Goal: Information Seeking & Learning: Learn about a topic

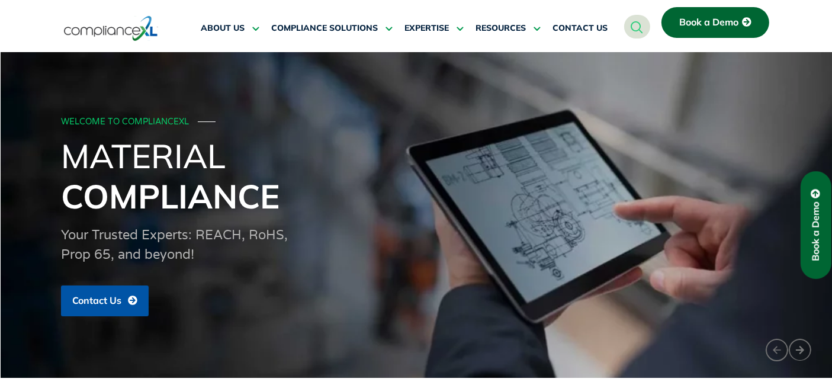
click at [817, 223] on span "Book a Demo" at bounding box center [815, 231] width 11 height 59
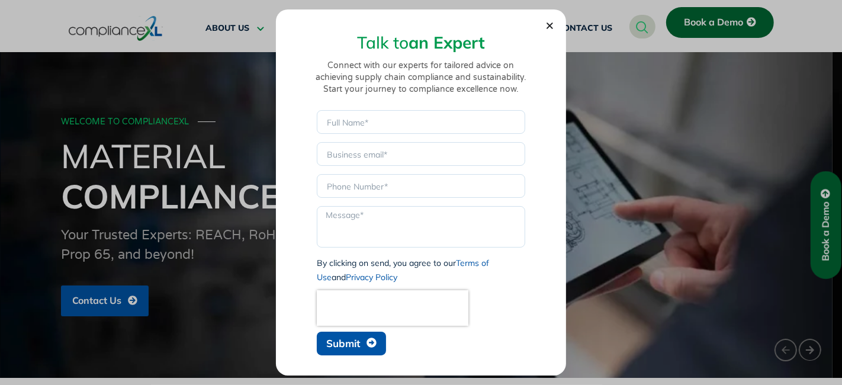
click at [552, 22] on icon "Close" at bounding box center [549, 25] width 9 height 9
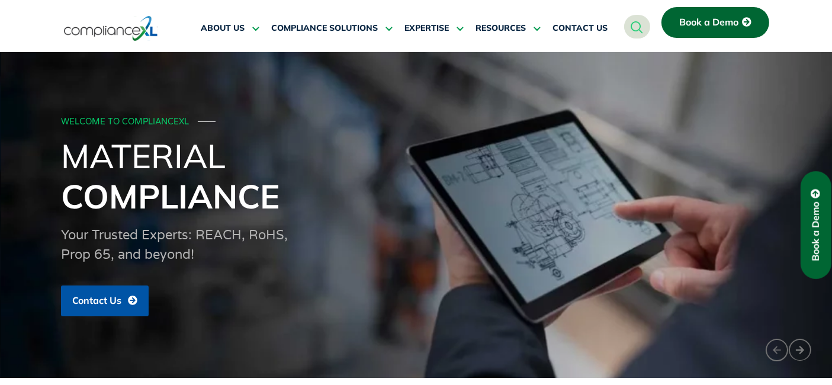
click at [720, 17] on span "Book a Demo" at bounding box center [708, 22] width 59 height 11
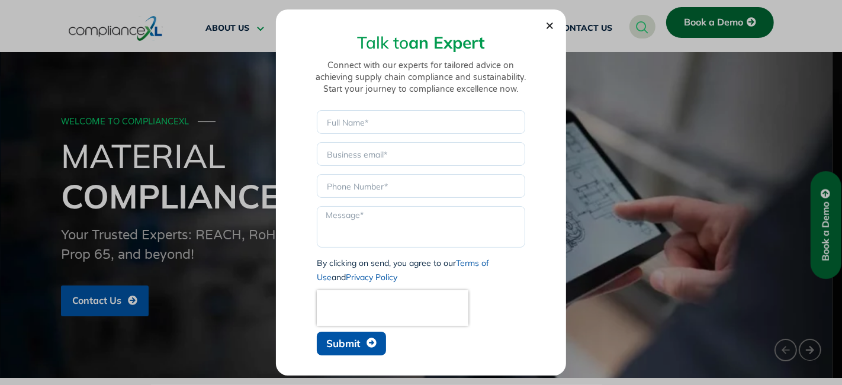
click at [548, 21] on section "Talk to an Expert Connect with our experts for tailored advice on achieving sup…" at bounding box center [421, 189] width 267 height 343
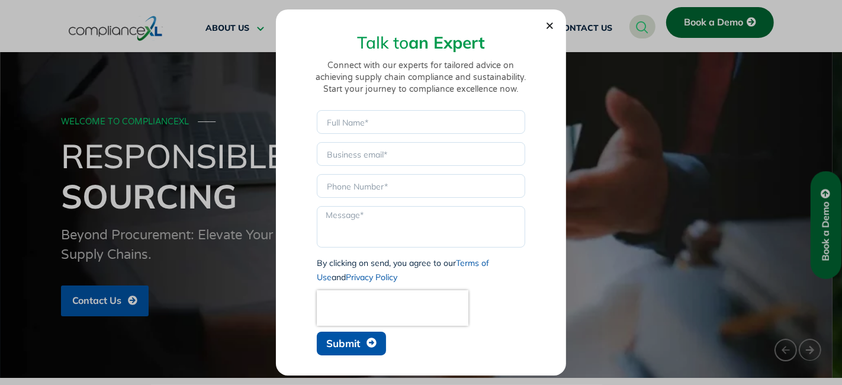
click at [548, 21] on icon "Close" at bounding box center [549, 25] width 9 height 9
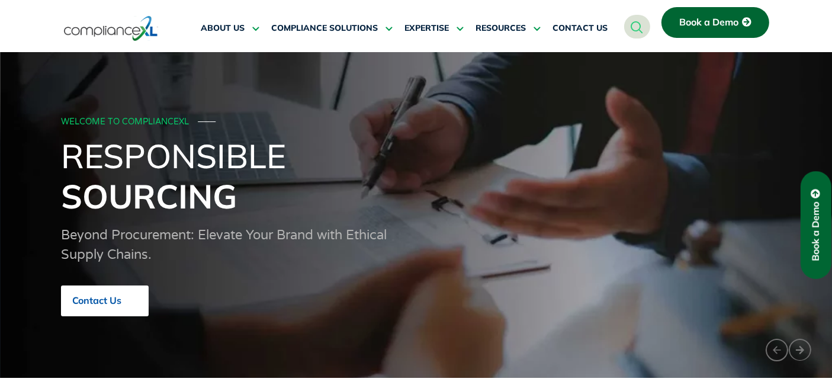
click at [90, 295] on span "Contact Us" at bounding box center [96, 300] width 49 height 11
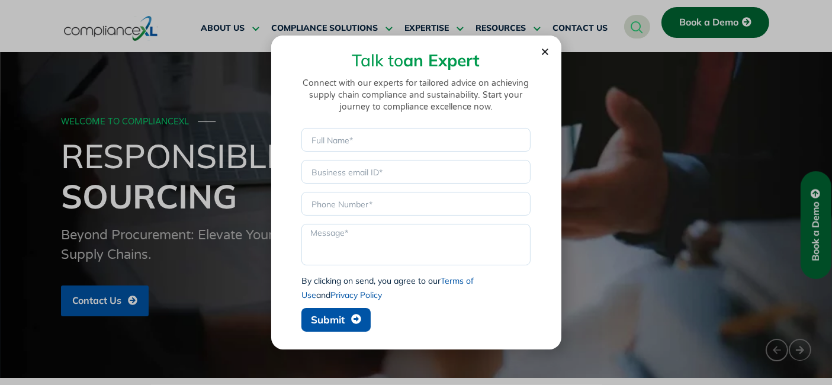
click at [545, 51] on use "Close" at bounding box center [545, 52] width 7 height 7
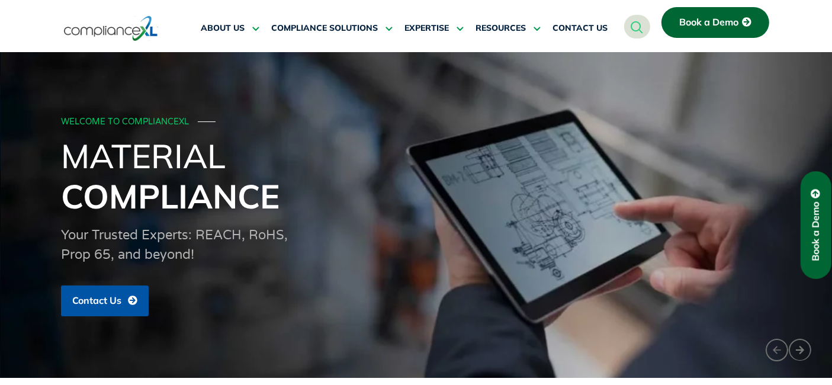
click at [712, 28] on link "Book a Demo" at bounding box center [715, 22] width 108 height 31
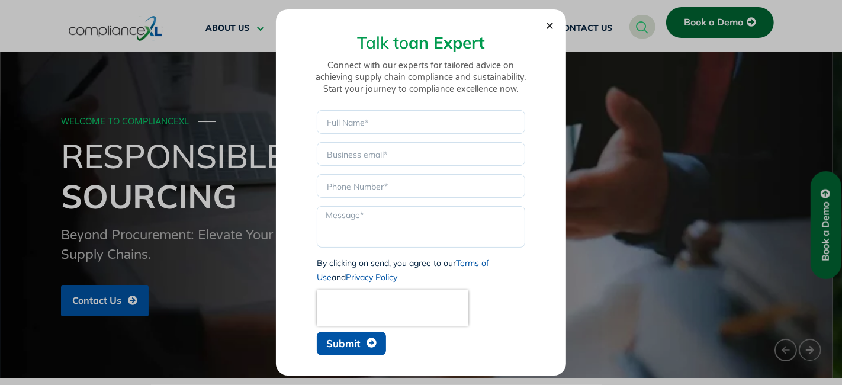
click at [549, 26] on use "Close" at bounding box center [549, 25] width 7 height 7
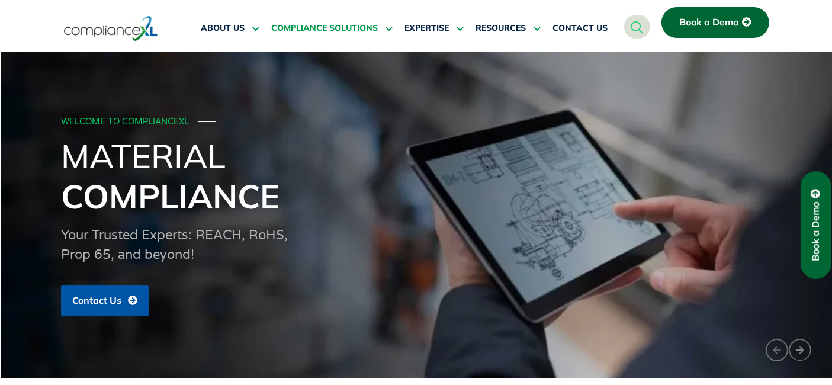
click at [382, 26] on icon at bounding box center [387, 28] width 11 height 9
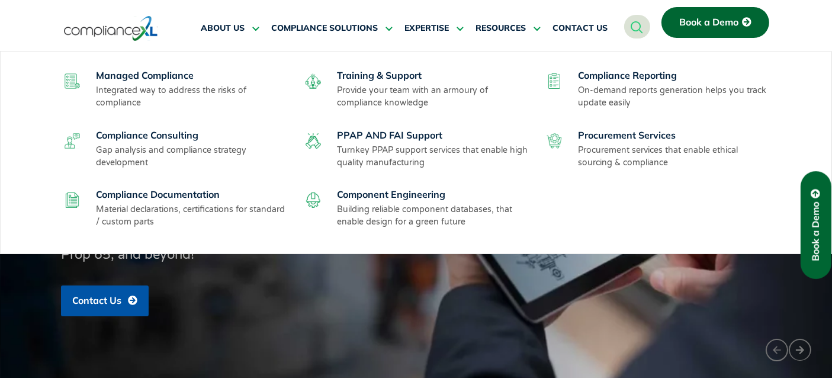
click at [391, 81] on div "Training & Support Provide your team with an armoury of compliance knowledge" at bounding box center [434, 89] width 194 height 40
click at [385, 73] on link "Training & Support" at bounding box center [379, 75] width 85 height 12
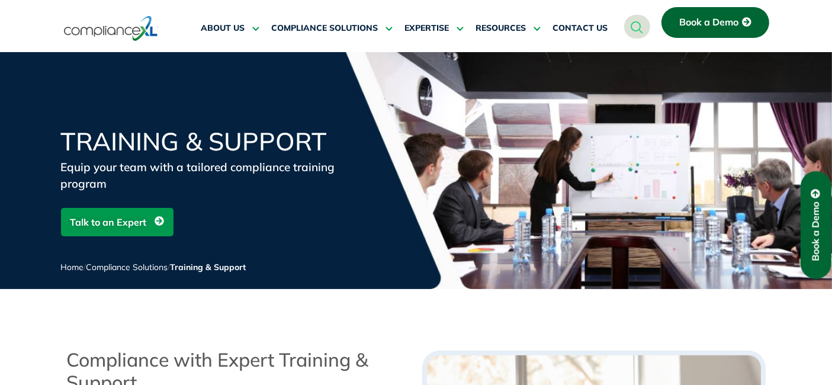
click at [109, 223] on span "Talk to an Expert" at bounding box center [108, 222] width 76 height 22
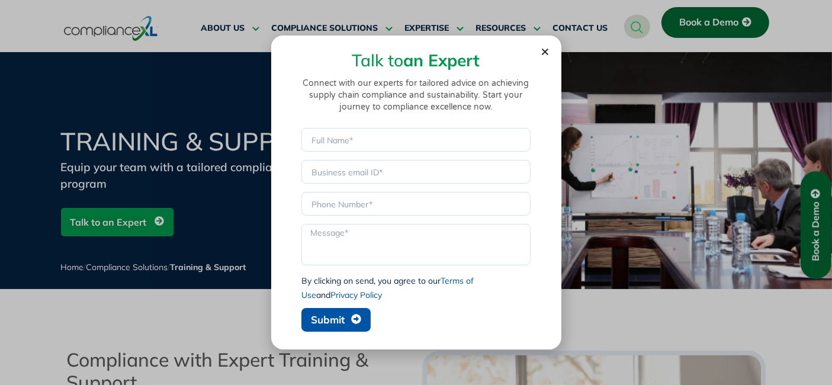
click at [543, 49] on icon "Close" at bounding box center [544, 51] width 9 height 9
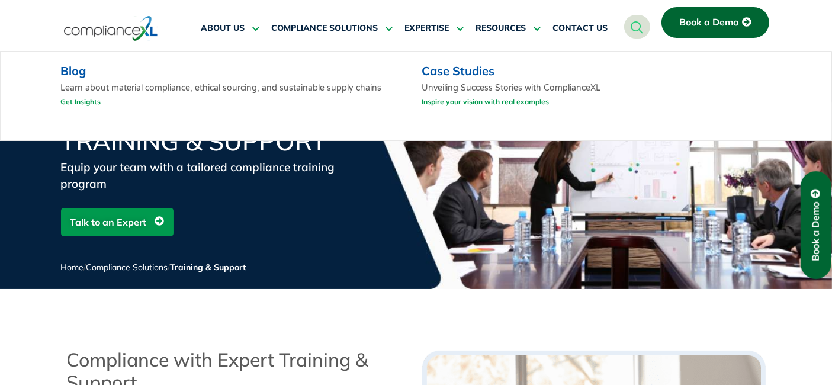
click at [73, 67] on link "Blog" at bounding box center [72, 70] width 25 height 15
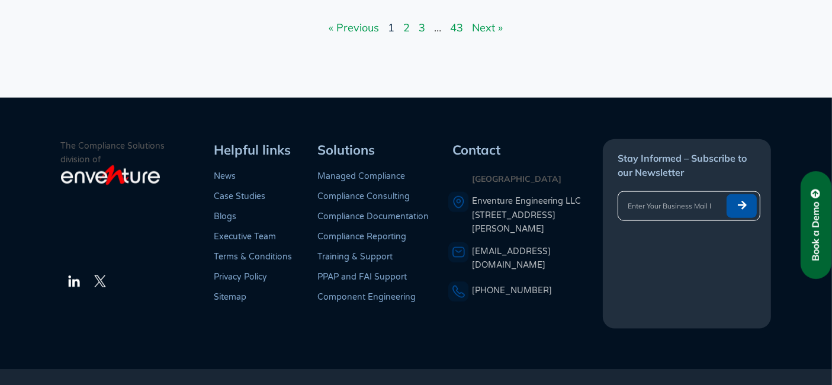
scroll to position [1376, 0]
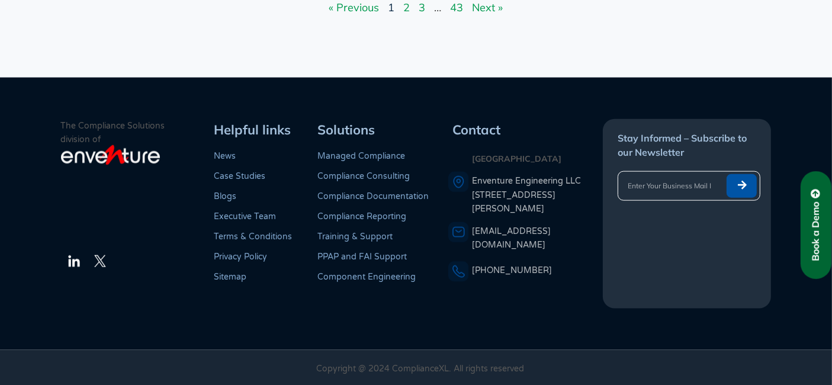
click at [346, 193] on link "Compliance Documentation" at bounding box center [372, 196] width 111 height 10
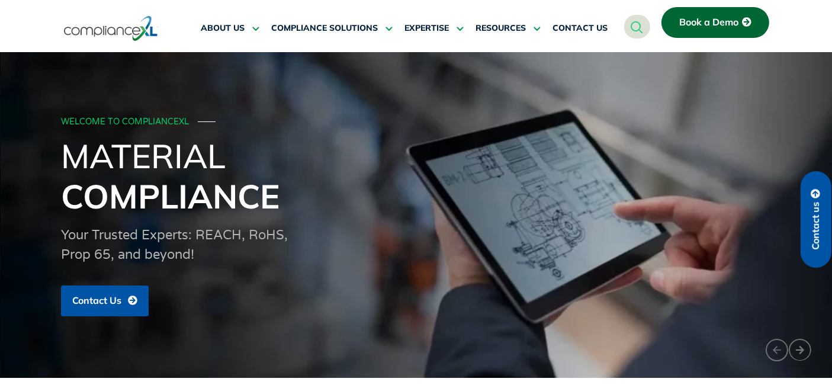
click at [820, 185] on link "Contact us" at bounding box center [815, 219] width 31 height 96
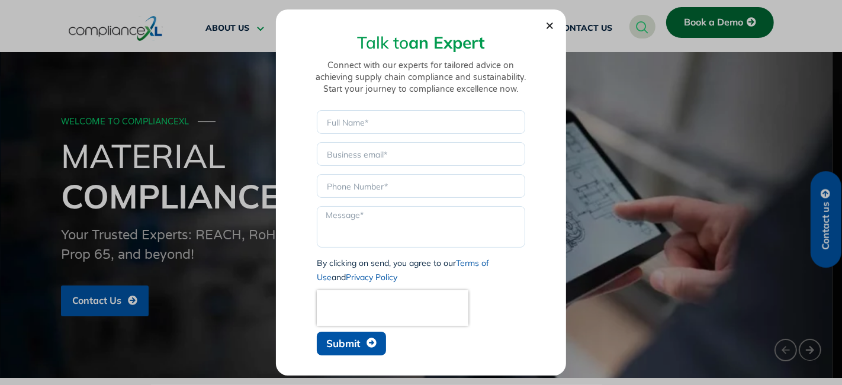
click at [549, 24] on icon "Close" at bounding box center [549, 25] width 9 height 9
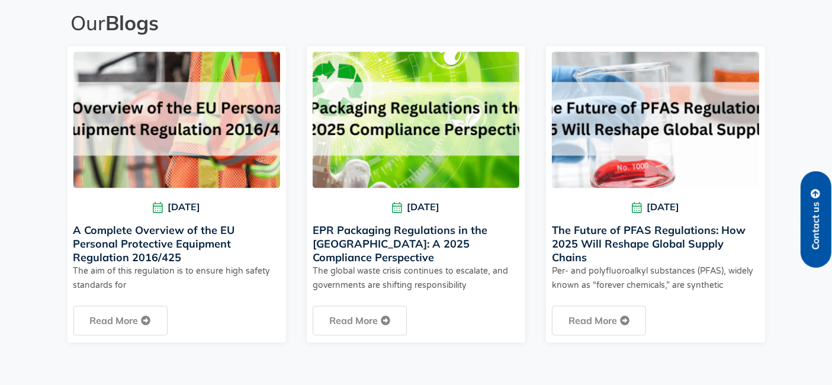
scroll to position [2696, 0]
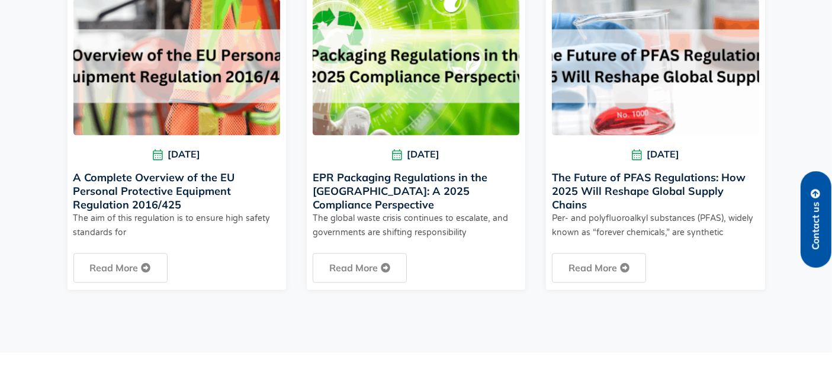
drag, startPoint x: 164, startPoint y: 146, endPoint x: 231, endPoint y: 146, distance: 67.5
click at [231, 147] on span "[DATE]" at bounding box center [176, 154] width 207 height 15
drag, startPoint x: 412, startPoint y: 149, endPoint x: 449, endPoint y: 151, distance: 36.7
click at [449, 151] on span "[DATE]" at bounding box center [416, 154] width 207 height 15
drag, startPoint x: 663, startPoint y: 153, endPoint x: 690, endPoint y: 154, distance: 26.7
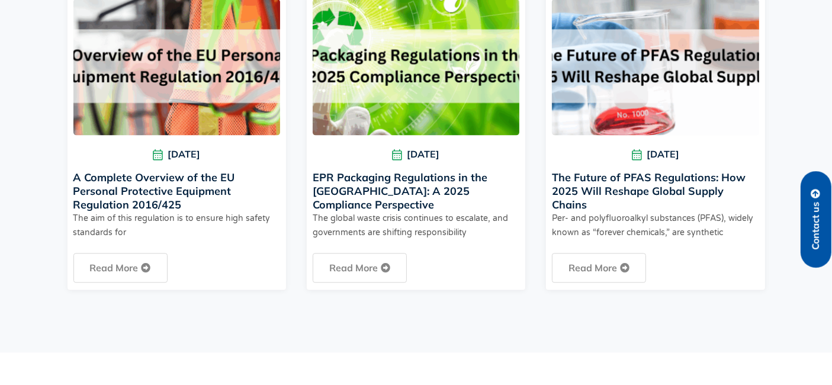
click at [690, 154] on span "[DATE]" at bounding box center [655, 154] width 207 height 15
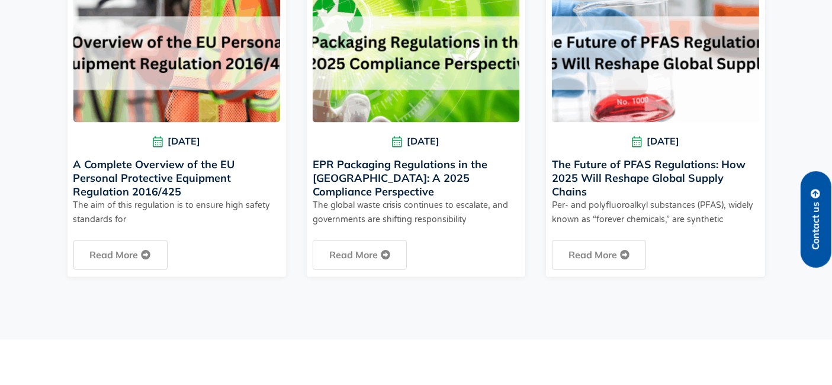
scroll to position [2565, 0]
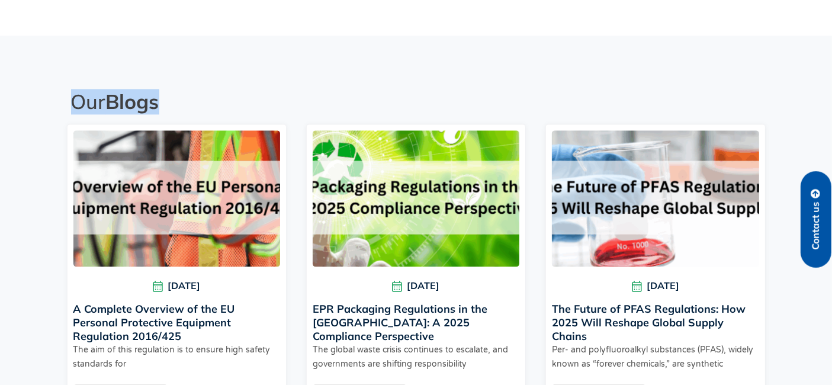
drag, startPoint x: 63, startPoint y: 96, endPoint x: 262, endPoint y: 96, distance: 198.3
click at [262, 96] on div "Our Blogs A Complete Overview of the EU Personal Protective Equipment Regulatio…" at bounding box center [416, 255] width 710 height 345
click at [262, 95] on h2 "Our Blogs" at bounding box center [418, 101] width 694 height 25
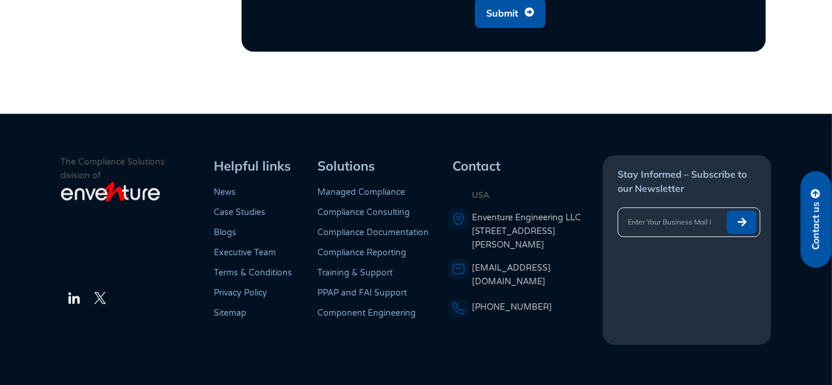
scroll to position [3516, 0]
